Goal: Information Seeking & Learning: Learn about a topic

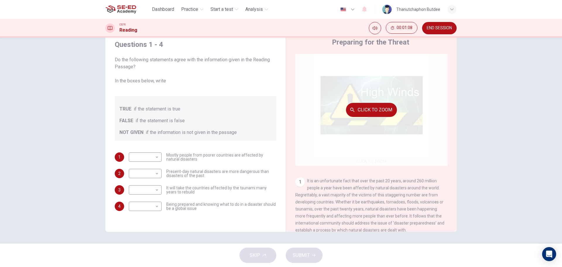
click at [373, 158] on div "Click to Zoom" at bounding box center [372, 110] width 152 height 112
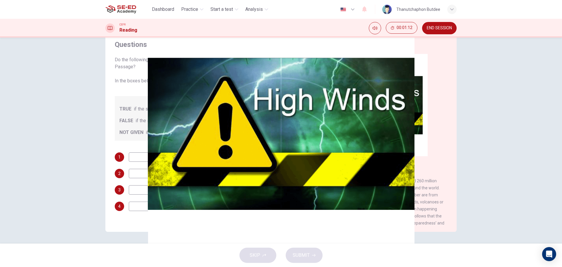
click at [49, 267] on icon "button" at bounding box center [49, 272] width 0 height 0
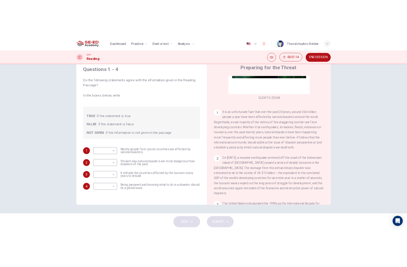
scroll to position [88, 0]
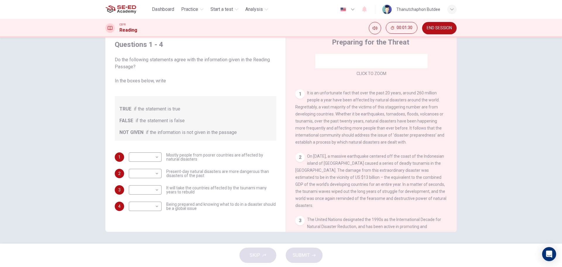
drag, startPoint x: 351, startPoint y: 101, endPoint x: 366, endPoint y: 101, distance: 14.4
click at [366, 101] on span "It is an unfortunate fact that over the past 20 years, around 260 million peopl…" at bounding box center [370, 118] width 149 height 54
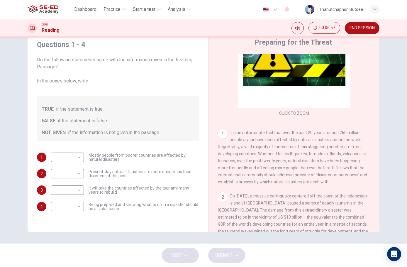
scroll to position [59, 0]
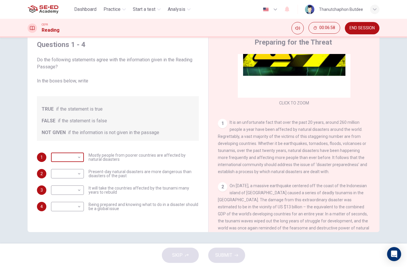
click at [66, 162] on body "This site uses cookies, as explained in our Privacy Policy . If you agree to th…" at bounding box center [203, 133] width 407 height 267
click at [73, 267] on li "TRUE" at bounding box center [203, 270] width 407 height 7
type input "TRUE"
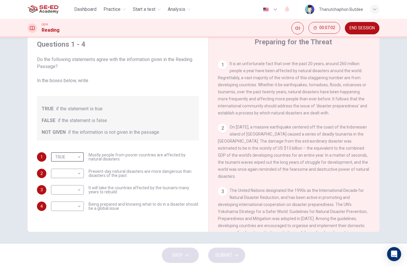
scroll to position [117, 0]
click at [71, 174] on body "This site uses cookies, as explained in our Privacy Policy . If you agree to th…" at bounding box center [203, 133] width 407 height 267
type input "FALSE"
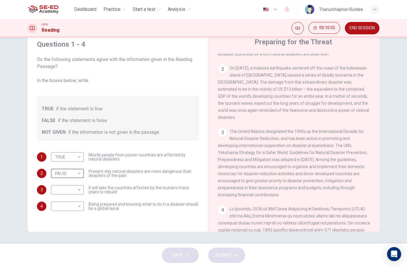
scroll to position [205, 0]
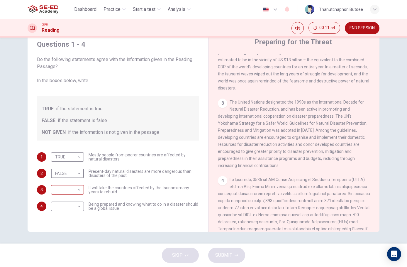
click at [72, 186] on body "This site uses cookies, as explained in our Privacy Policy . If you agree to th…" at bounding box center [203, 133] width 407 height 267
click at [70, 267] on li "TRUE" at bounding box center [203, 270] width 407 height 7
type input "TRUE"
click at [71, 207] on body "This site uses cookies, as explained in our Privacy Policy . If you agree to th…" at bounding box center [203, 133] width 407 height 267
click at [69, 267] on li "TRUE" at bounding box center [203, 270] width 407 height 7
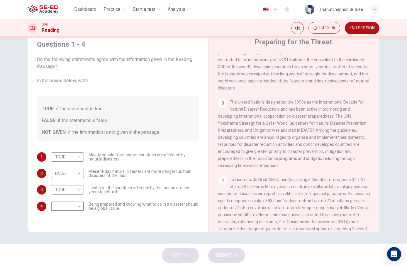
type input "TRUE"
click at [231, 255] on span "SUBMIT" at bounding box center [223, 255] width 17 height 8
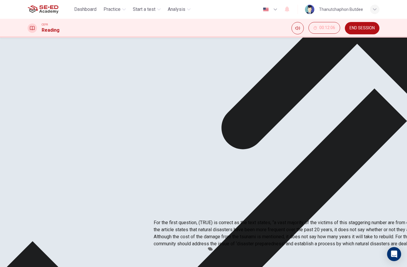
click at [108, 220] on div "Questions 1 - 4 Do the following statements agree with the information given in…" at bounding box center [117, 133] width 171 height 198
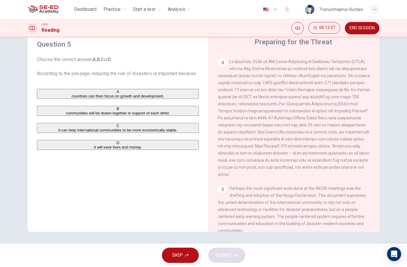
scroll to position [322, 0]
click at [94, 149] on span "it will save lives and money." at bounding box center [118, 147] width 48 height 4
click at [232, 258] on button "SUBMIT" at bounding box center [226, 254] width 37 height 15
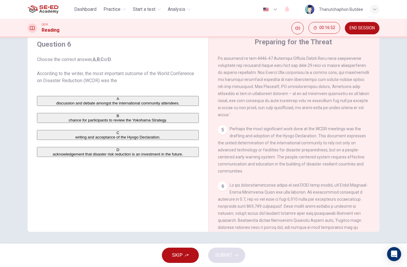
scroll to position [410, 0]
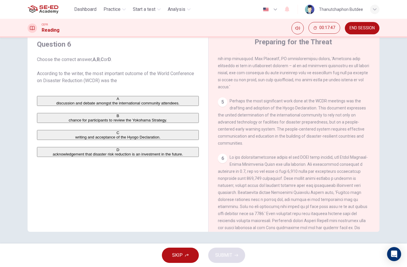
click at [136, 104] on span "discussion and debate amongst the international community attendees." at bounding box center [117, 103] width 123 height 4
click at [230, 256] on span "SUBMIT" at bounding box center [223, 255] width 17 height 8
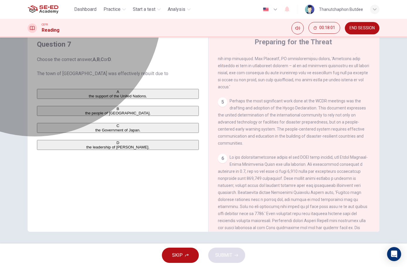
click at [85, 115] on span "the people of [GEOGRAPHIC_DATA]." at bounding box center [117, 113] width 65 height 4
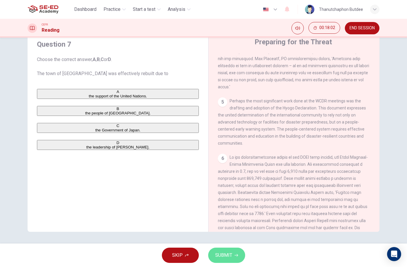
click at [223, 248] on button "SUBMIT" at bounding box center [226, 254] width 37 height 15
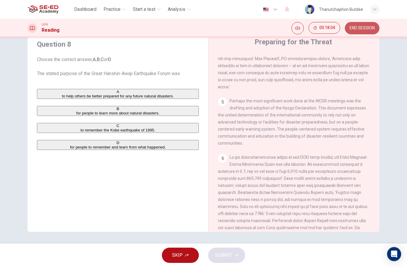
click at [365, 29] on span "END SESSION" at bounding box center [361, 28] width 25 height 5
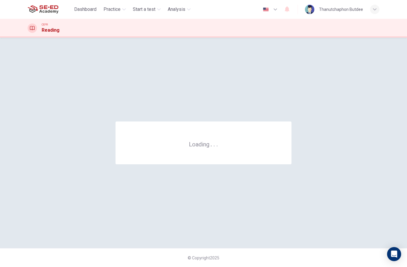
scroll to position [0, 0]
